Goal: Share content: Contribute content

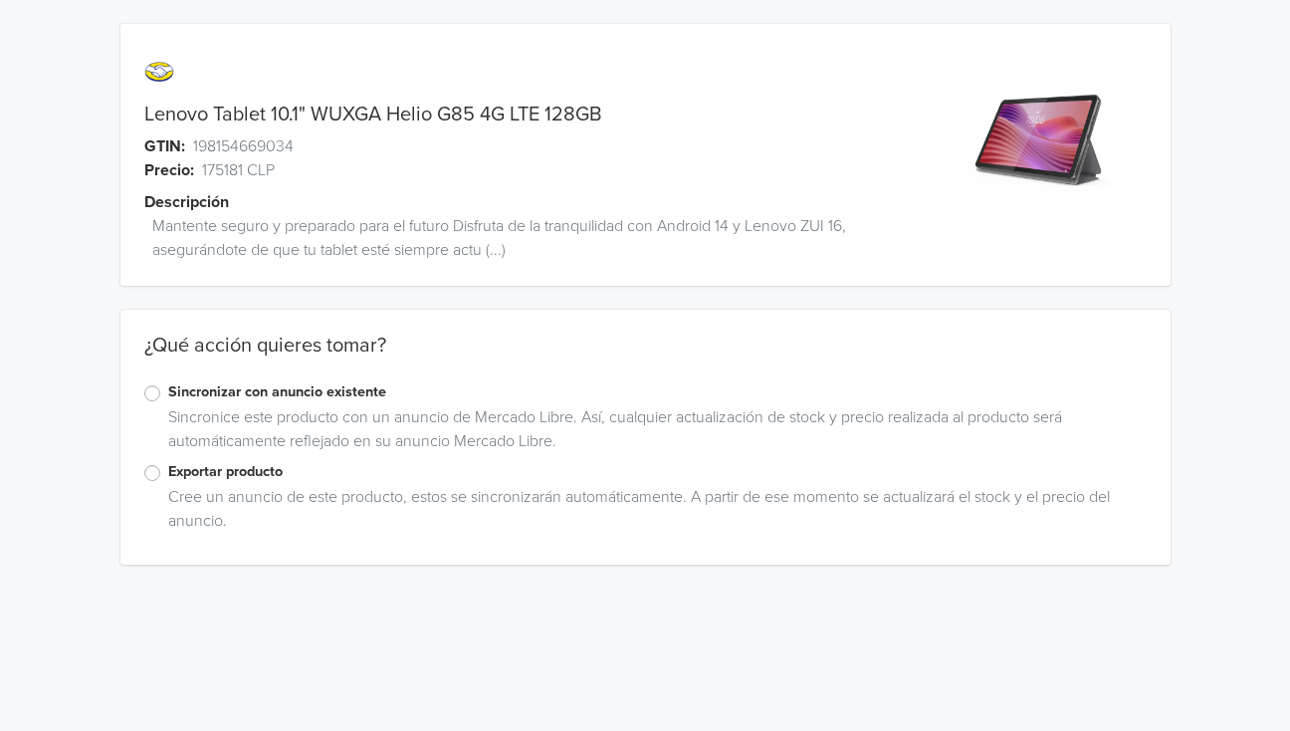
click at [168, 467] on label "Exportar producto" at bounding box center [657, 472] width 979 height 22
click at [0, 0] on input "Exportar producto" at bounding box center [0, 0] width 0 height 0
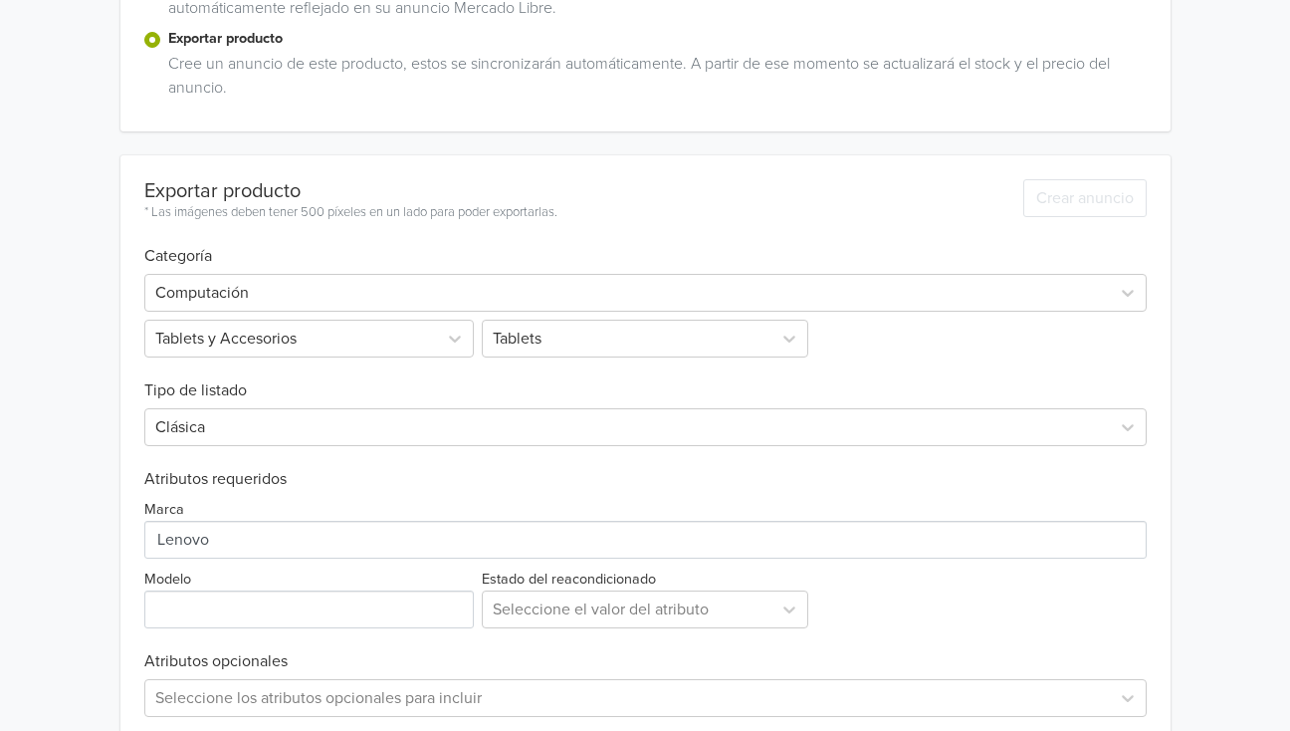
scroll to position [528, 0]
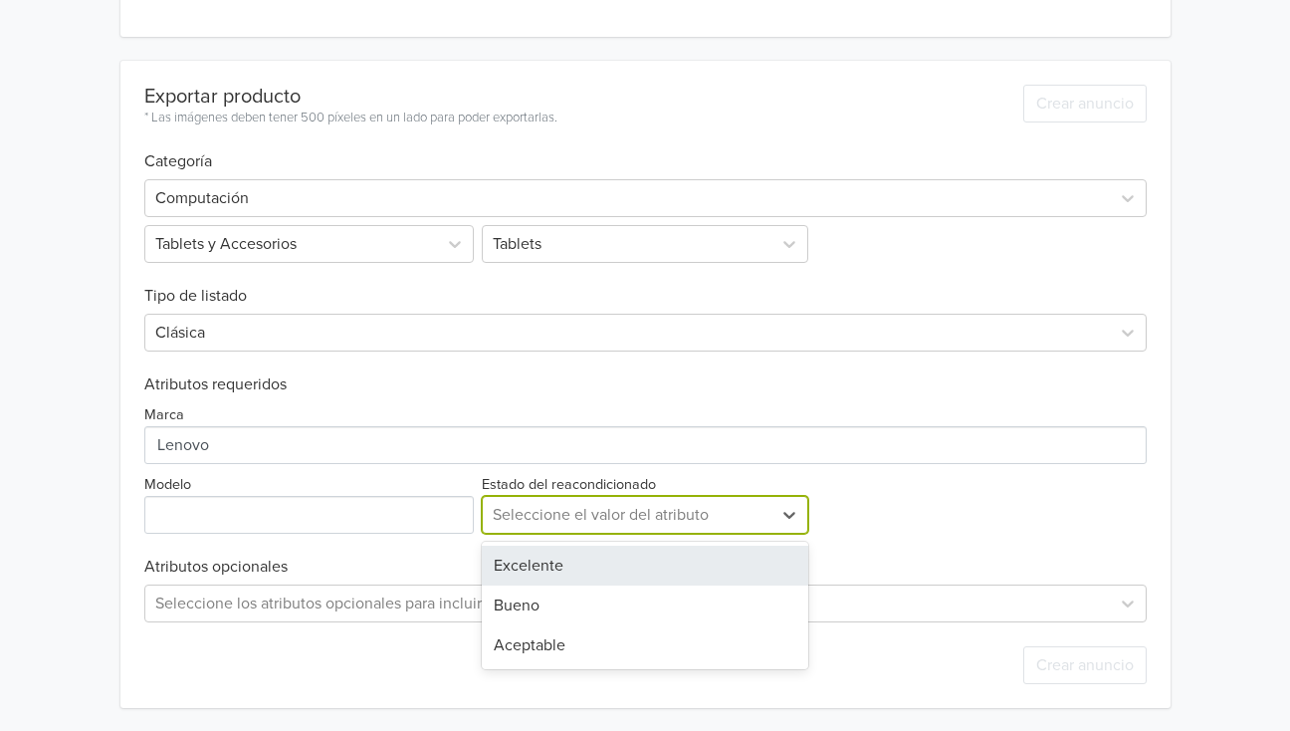
click at [547, 512] on div at bounding box center [627, 515] width 269 height 28
click at [527, 565] on div "Excelente" at bounding box center [645, 566] width 327 height 40
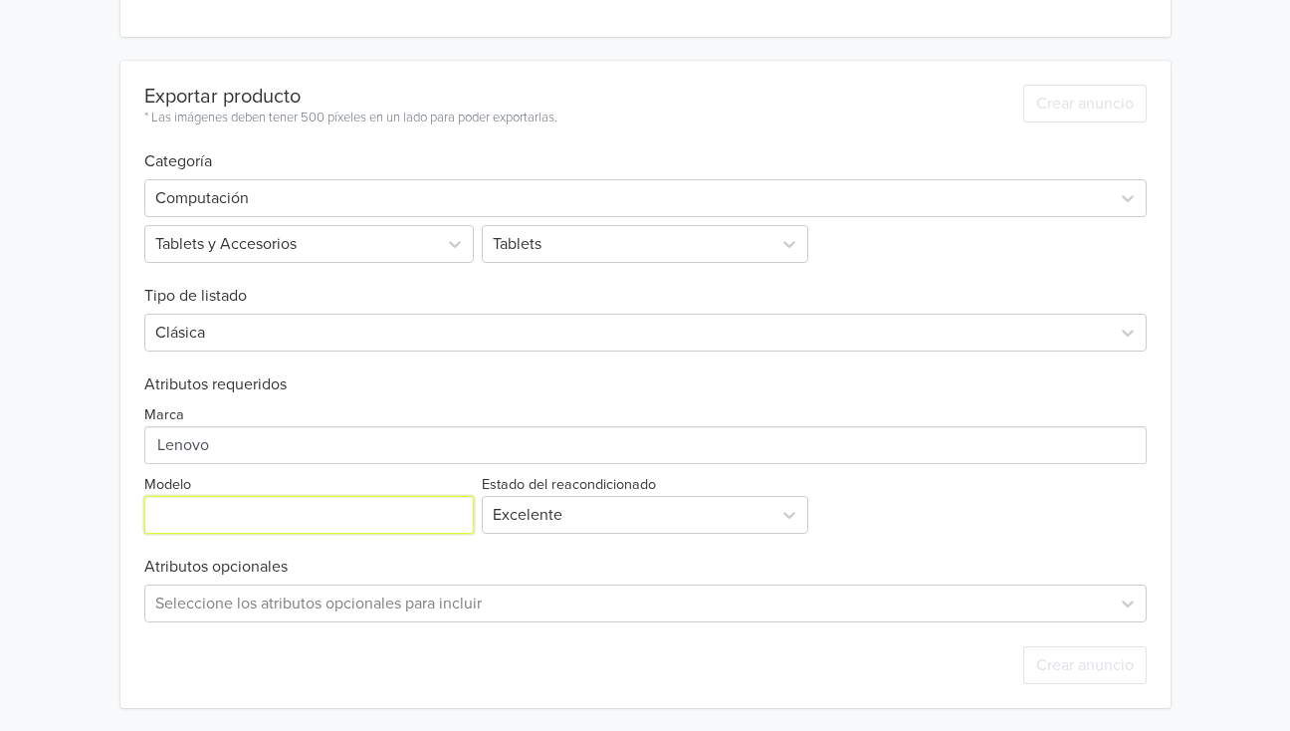
click at [206, 517] on input "Modelo" at bounding box center [309, 515] width 331 height 38
click at [1, 491] on div "Lenovo Tablet 10.1" WUXGA Helio G85 4G LTE 128GB GTIN: 198154669034 Precio: 175…" at bounding box center [645, 101] width 1290 height 1259
click at [236, 611] on div "Seleccione los atributos opcionales para incluir" at bounding box center [645, 602] width 1002 height 38
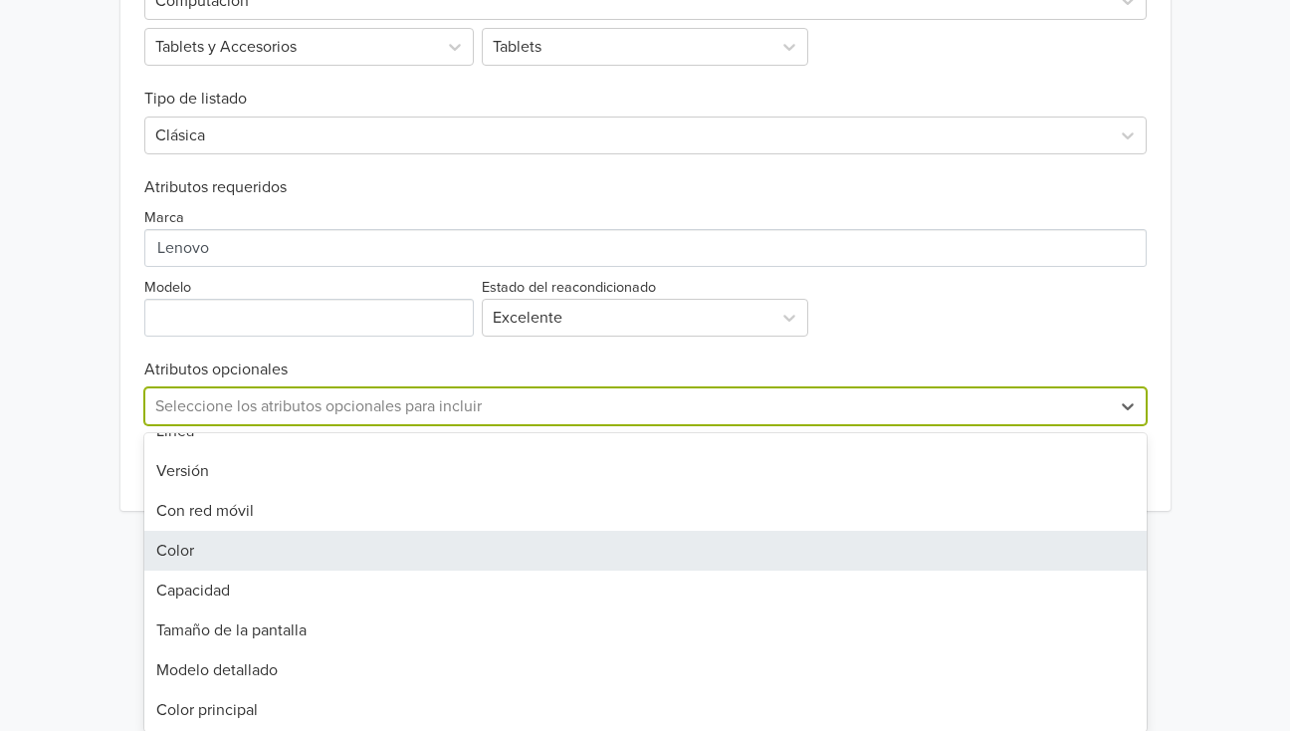
scroll to position [278, 0]
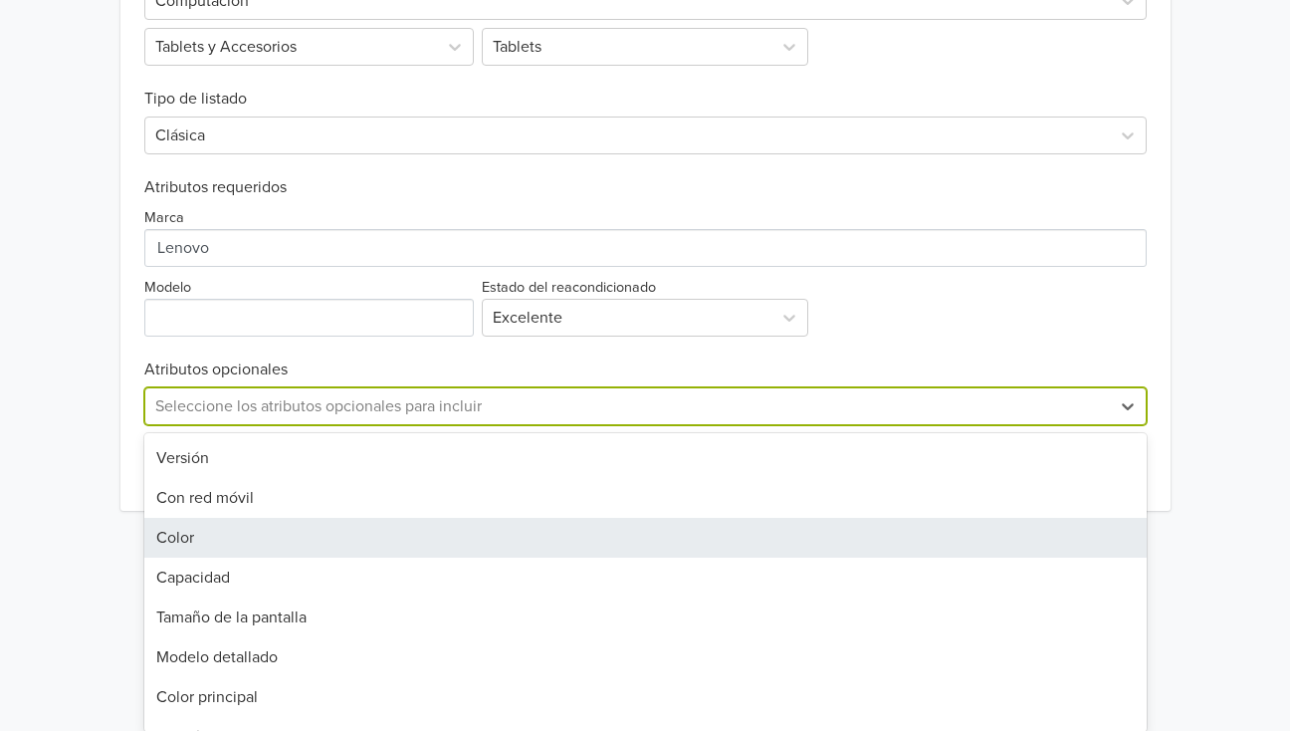
click at [195, 549] on div "Color" at bounding box center [645, 538] width 1002 height 40
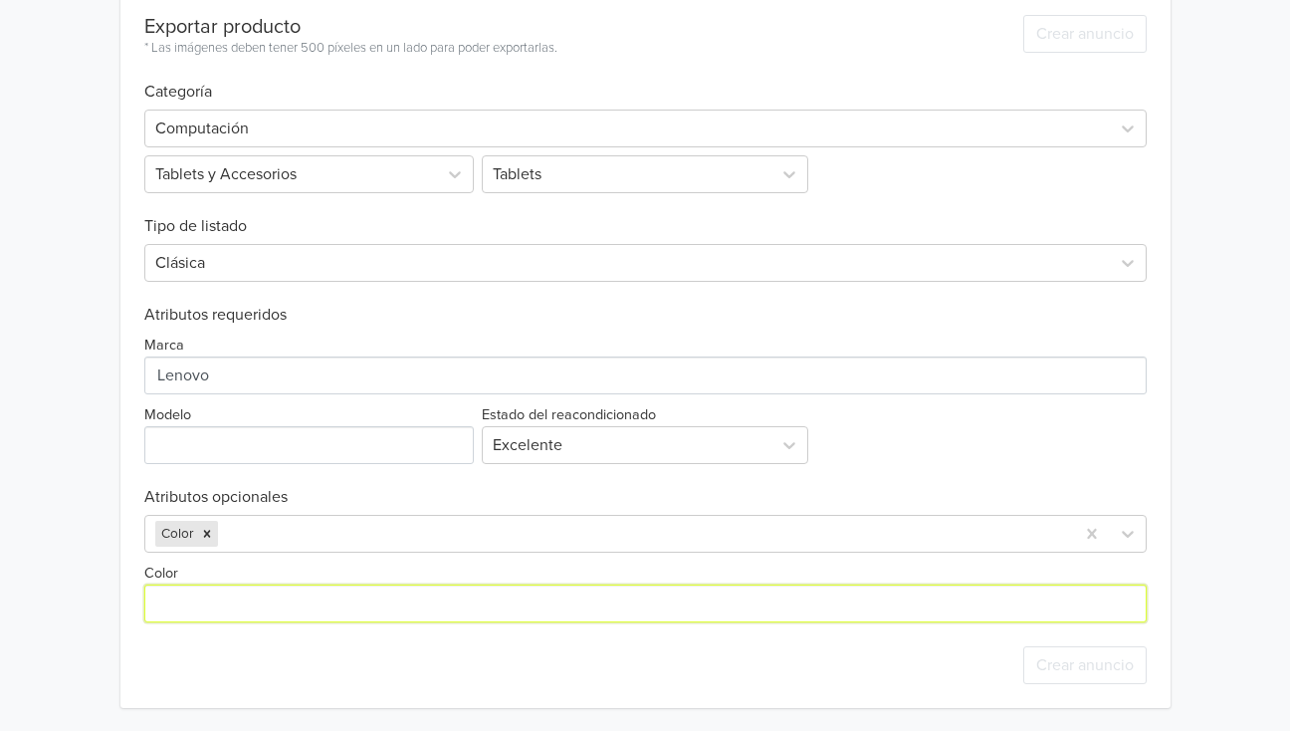
click at [188, 601] on input "Color" at bounding box center [645, 603] width 1002 height 38
type input "Negro"
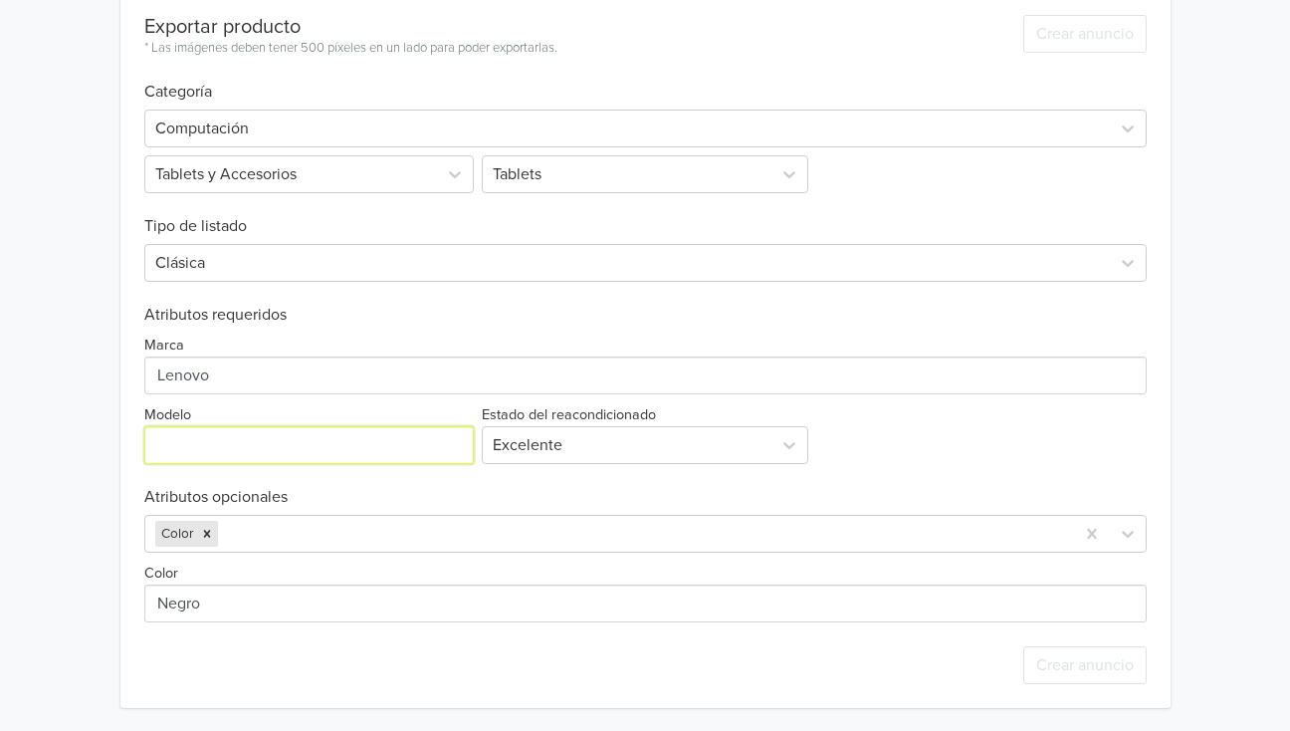
click at [181, 441] on input "Modelo" at bounding box center [309, 445] width 331 height 38
type input "Tab 10"
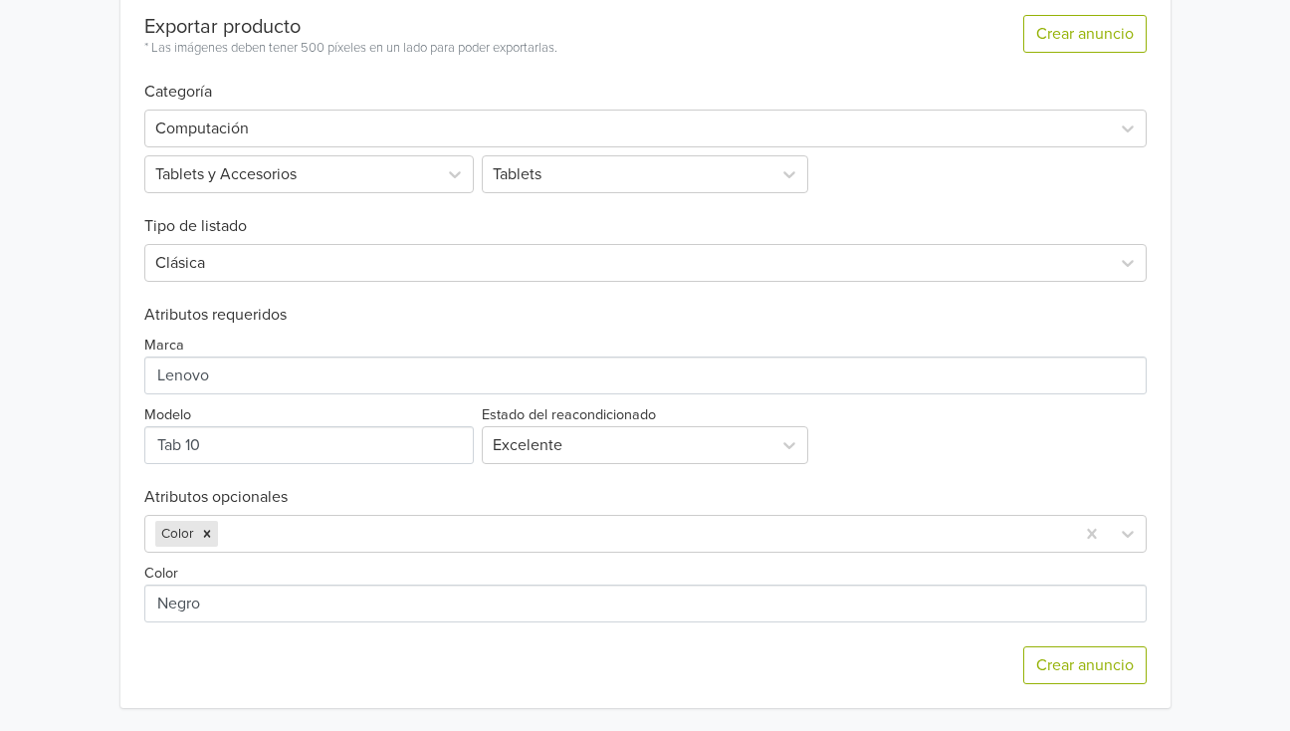
click at [56, 395] on div "Lenovo Tablet 10.1" WUXGA Helio G85 4G LTE 128GB GTIN: 198154669034 Precio: 175…" at bounding box center [645, 67] width 1260 height 1329
click at [1106, 682] on button "Crear anuncio" at bounding box center [1084, 665] width 123 height 38
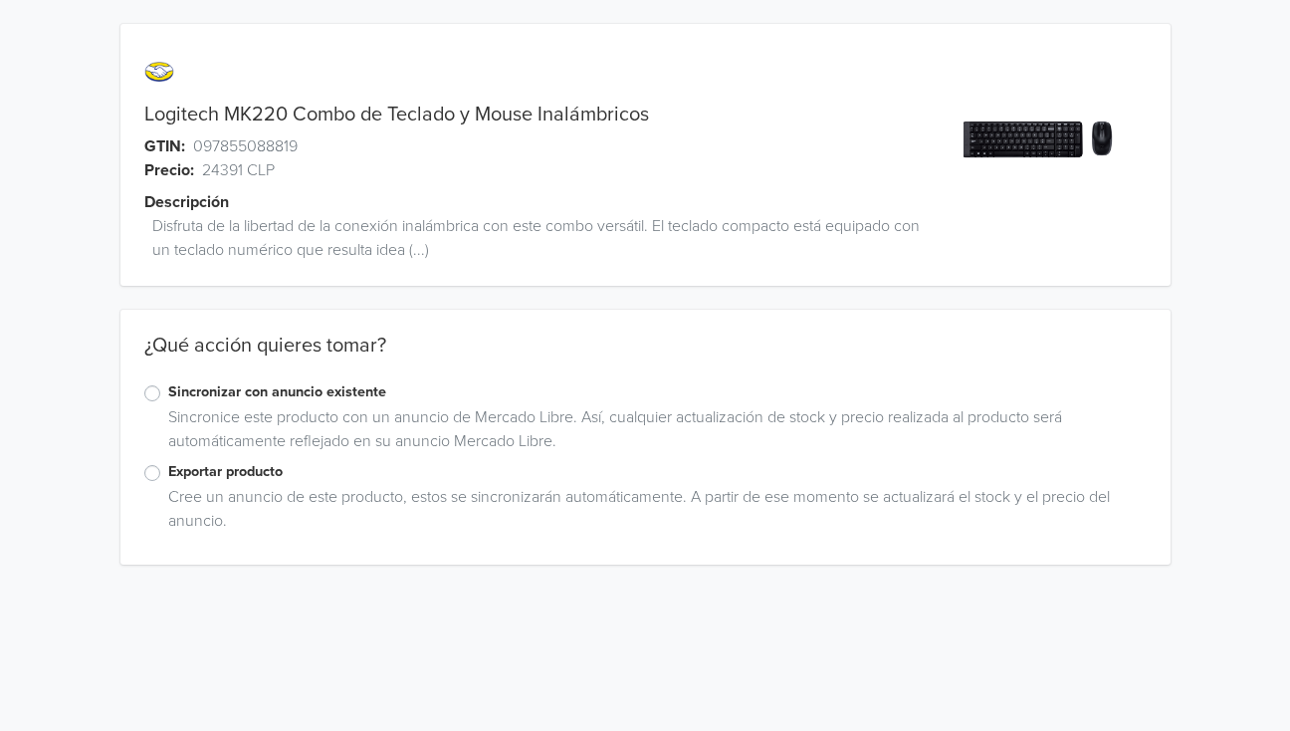
click at [168, 473] on label "Exportar producto" at bounding box center [657, 472] width 979 height 22
click at [0, 0] on input "Exportar producto" at bounding box center [0, 0] width 0 height 0
drag, startPoint x: 222, startPoint y: 114, endPoint x: 292, endPoint y: 120, distance: 69.9
click at [292, 120] on link "Logitech MK220 Combo de Teclado y Mouse Inalámbricos" at bounding box center [396, 115] width 505 height 24
copy link "MK220"
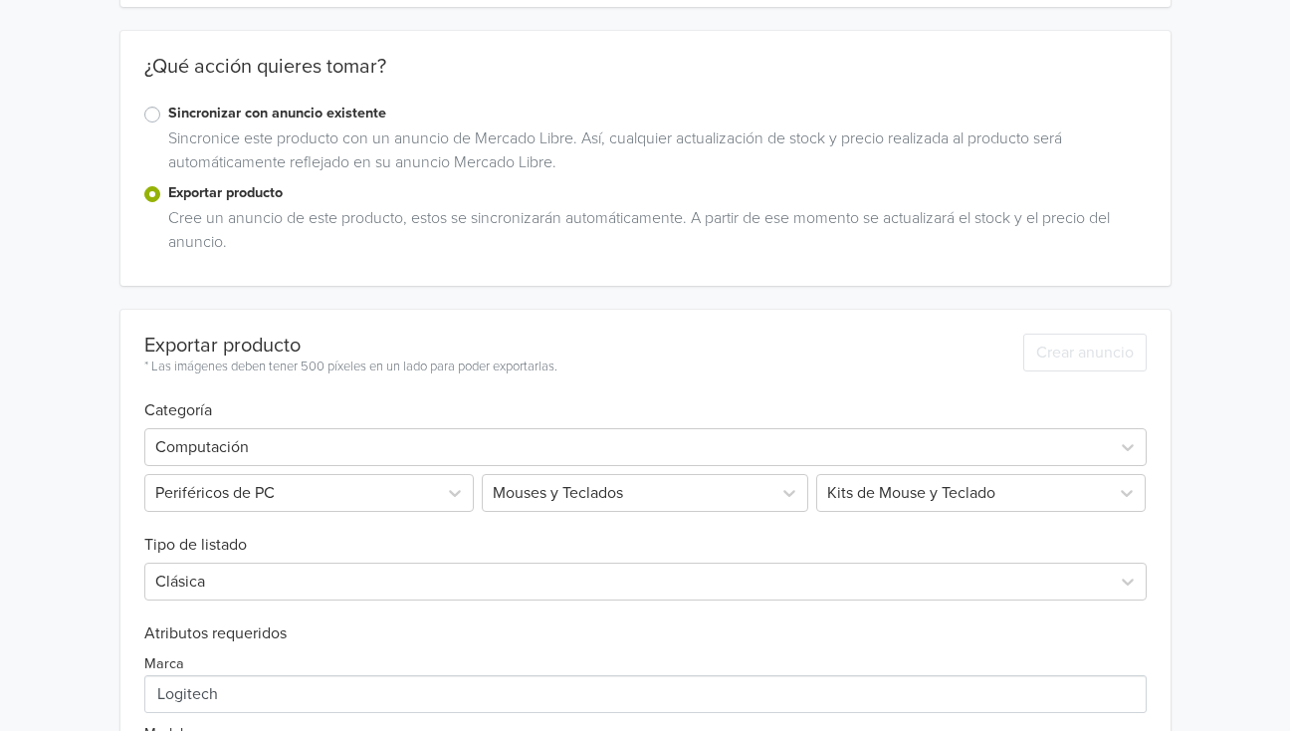
scroll to position [528, 0]
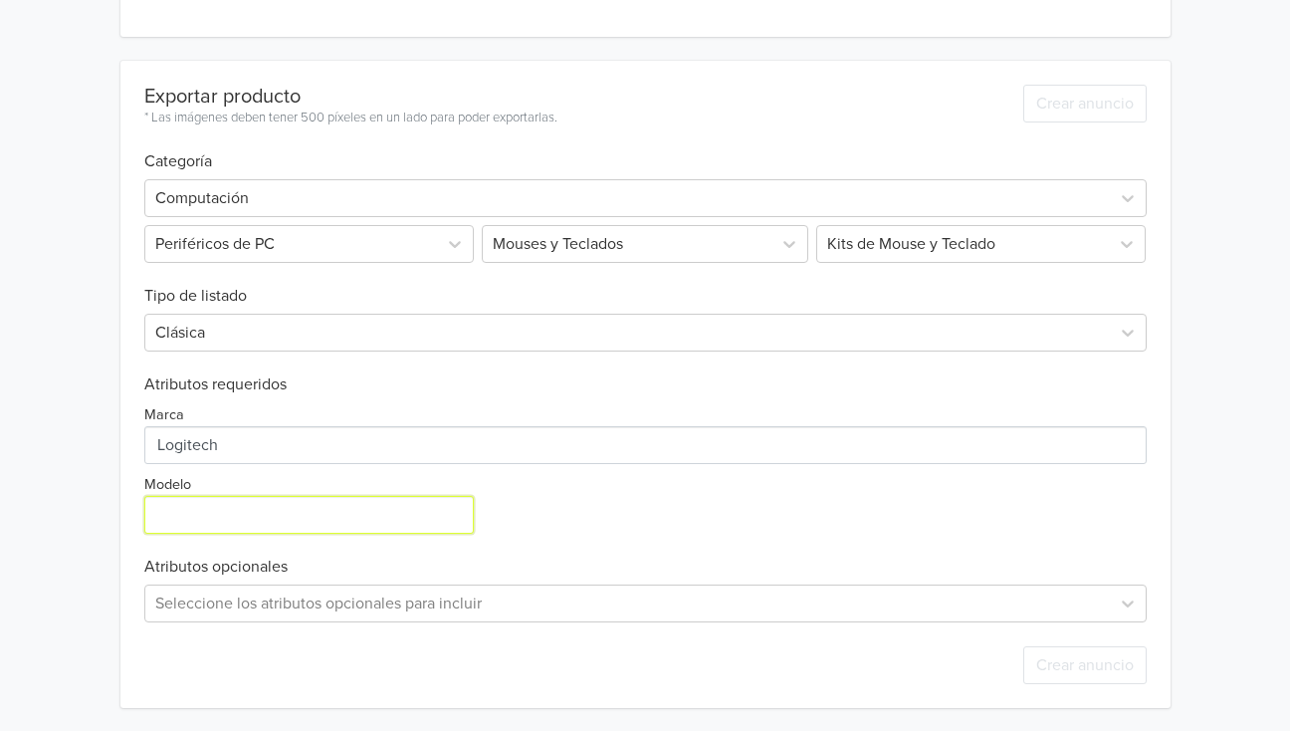
click at [172, 504] on input "Modelo" at bounding box center [309, 515] width 331 height 38
paste input "MK220"
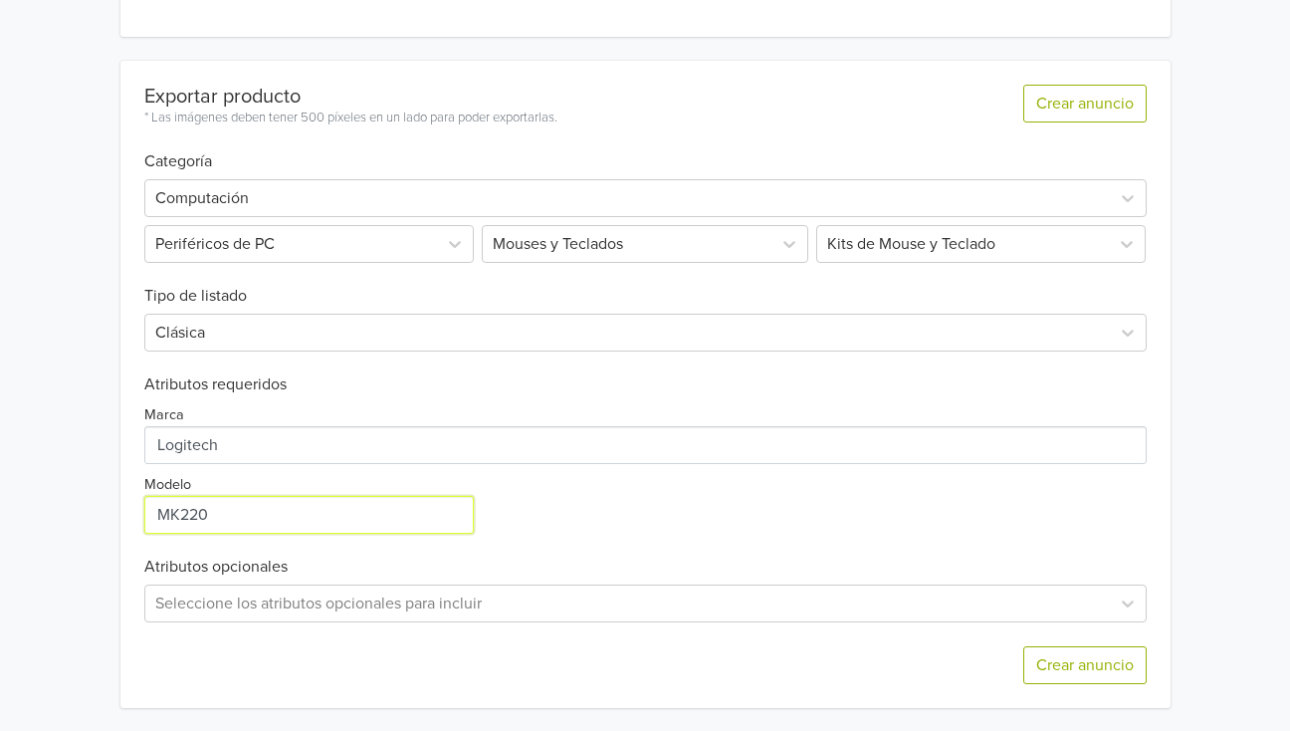
type input "MK220"
click at [47, 431] on div "Logitech MK220 Combo de Teclado y Mouse Inalámbricos GTIN: 097855088819 Precio:…" at bounding box center [645, 101] width 1260 height 1259
click at [203, 603] on div "Seleccione los atributos opcionales para incluir" at bounding box center [645, 602] width 1002 height 38
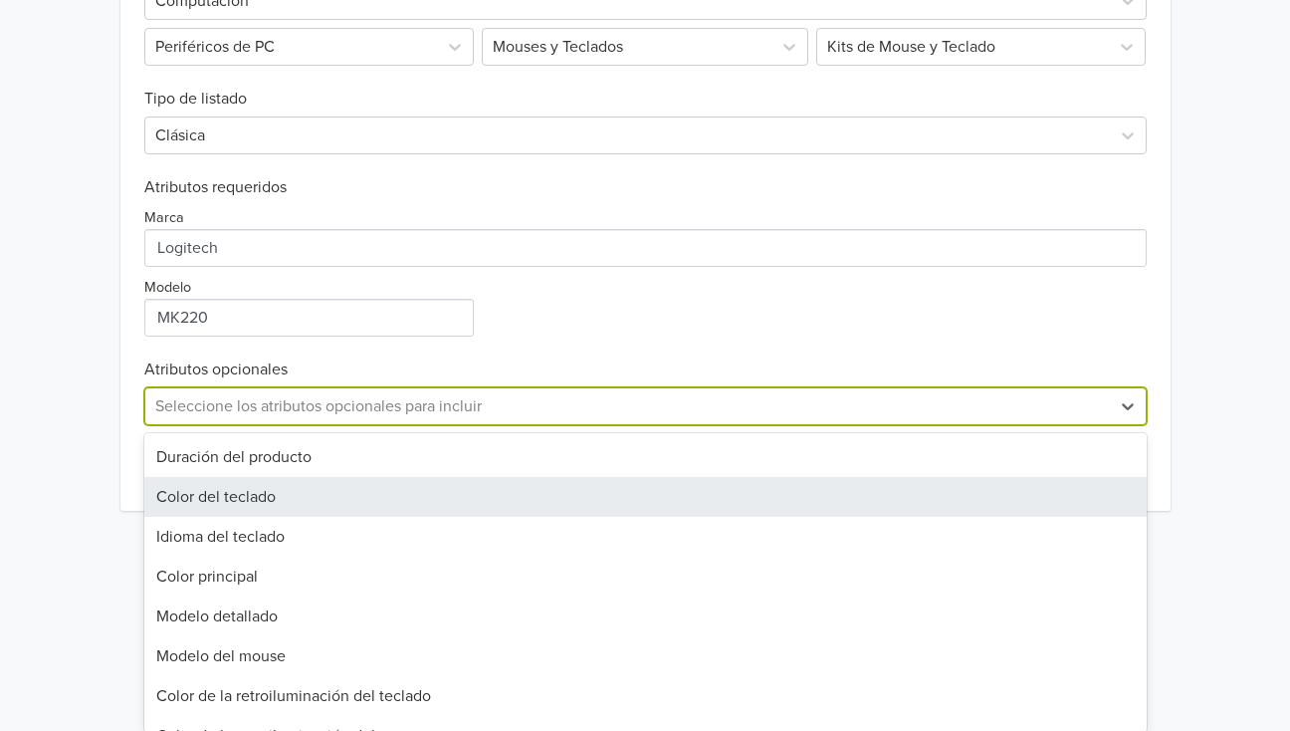
click at [228, 491] on div "Color del teclado" at bounding box center [645, 497] width 1002 height 40
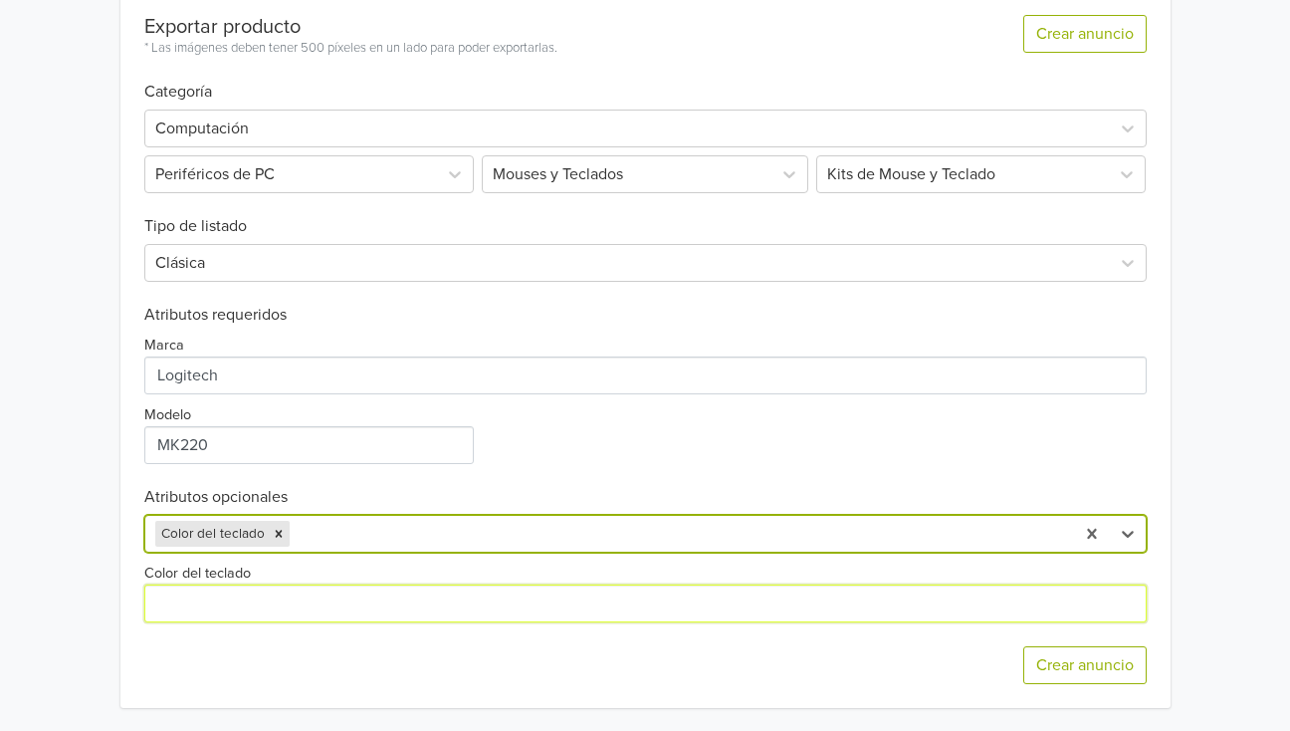
click at [239, 598] on input "Color del teclado" at bounding box center [645, 603] width 1002 height 38
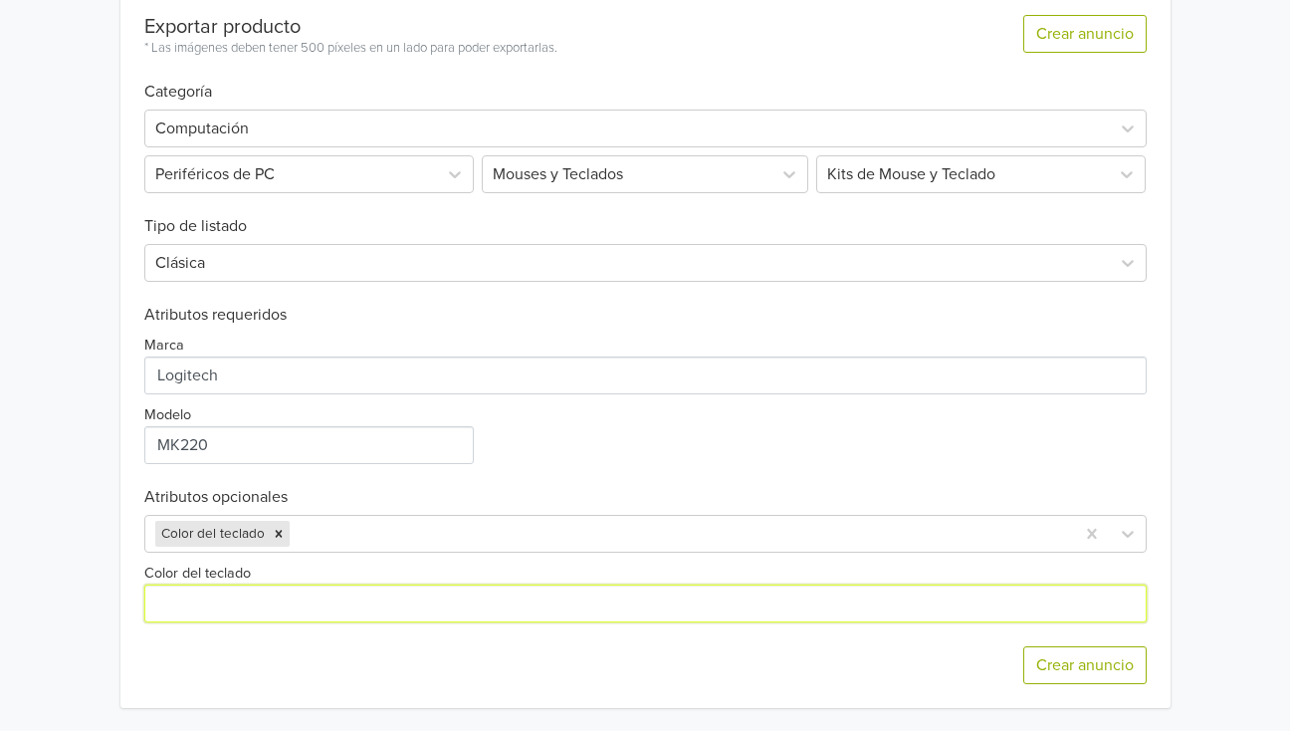
type input "Negro"
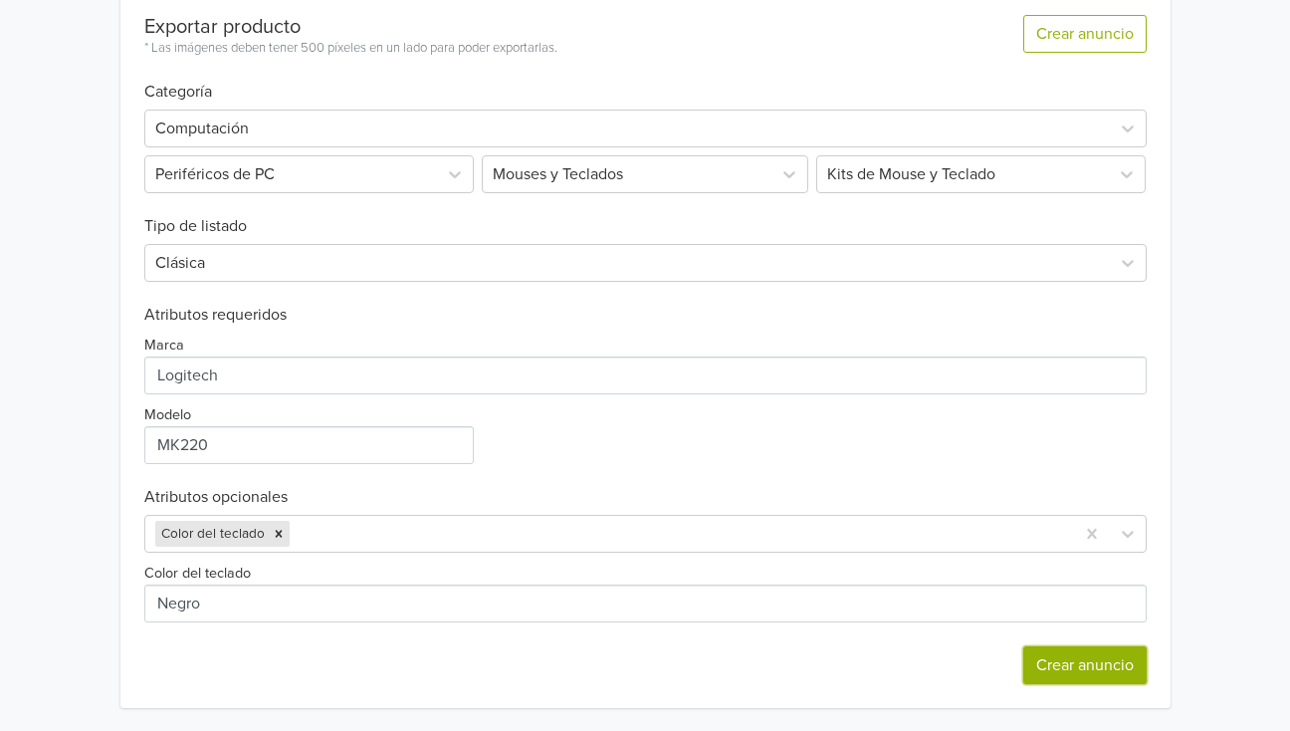
click at [1102, 663] on button "Crear anuncio" at bounding box center [1084, 665] width 123 height 38
